Goal: Browse casually: Explore the website without a specific task or goal

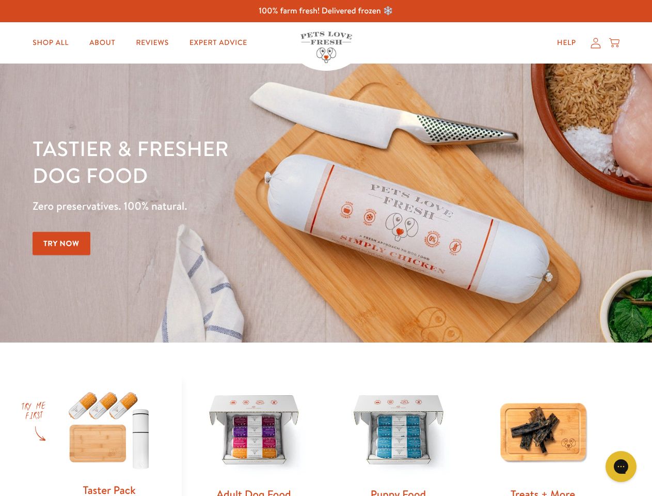
click at [326, 248] on div "Tastier & fresher dog food Zero preservatives. 100% natural. Try Now" at bounding box center [229, 203] width 392 height 136
click at [621, 466] on icon "Gorgias live chat" at bounding box center [621, 466] width 10 height 10
